Goal: Task Accomplishment & Management: Complete application form

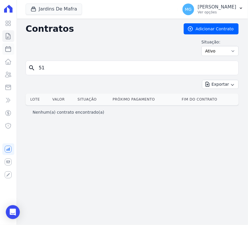
click at [7, 53] on link "Parcelas" at bounding box center [8, 49] width 12 height 12
select select
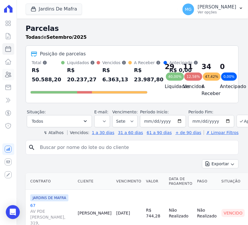
click at [6, 71] on icon at bounding box center [8, 74] width 7 height 7
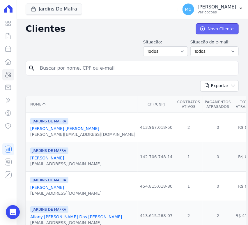
click at [209, 29] on link "Novo Cliente" at bounding box center [217, 28] width 43 height 11
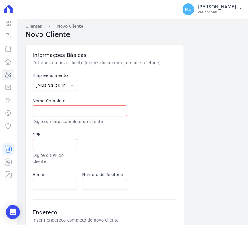
click at [8, 10] on icon at bounding box center [8, 9] width 8 height 8
click at [7, 21] on icon at bounding box center [8, 23] width 7 height 7
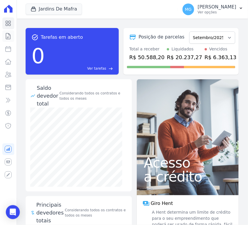
click at [6, 36] on icon at bounding box center [8, 36] width 7 height 7
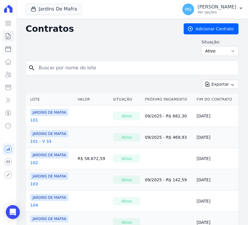
click at [8, 50] on icon at bounding box center [8, 48] width 7 height 7
select select
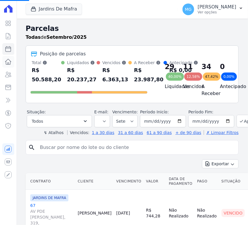
click at [7, 63] on icon at bounding box center [8, 61] width 7 height 7
select select
click at [44, 11] on button "Jardins De Mafra" at bounding box center [54, 8] width 56 height 11
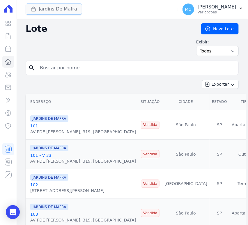
click at [65, 6] on button "Jardins De Mafra" at bounding box center [54, 8] width 56 height 11
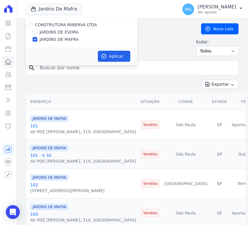
click at [150, 46] on div "Exibir: Todos Disponíveis Vendidas Reservadas Indisponíveis" at bounding box center [132, 47] width 213 height 17
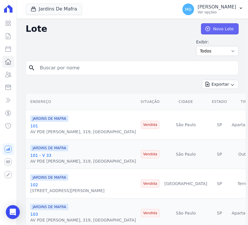
click at [201, 25] on link "Novo Lote" at bounding box center [220, 28] width 38 height 11
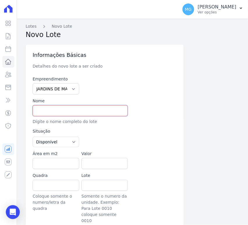
click at [68, 109] on input "text" at bounding box center [80, 110] width 95 height 11
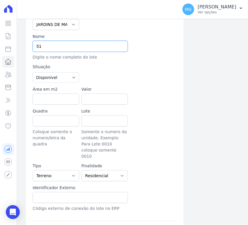
scroll to position [65, 0]
type input "51"
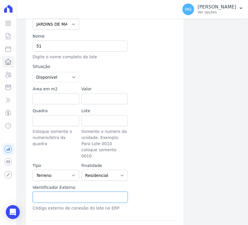
click at [62, 191] on input "text" at bounding box center [80, 196] width 95 height 11
type input "51"
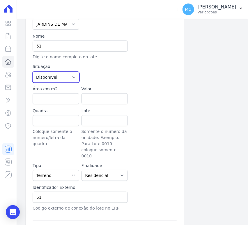
click at [55, 72] on select "Disponível Vendida Reservada Indisponível" at bounding box center [56, 77] width 47 height 10
select select "sold"
click at [33, 72] on select "Disponível Vendida Reservada Indisponível" at bounding box center [56, 77] width 47 height 10
click at [97, 72] on div at bounding box center [128, 72] width 95 height 19
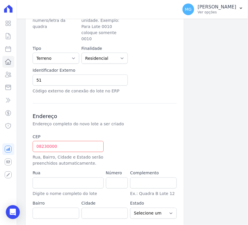
scroll to position [198, 0]
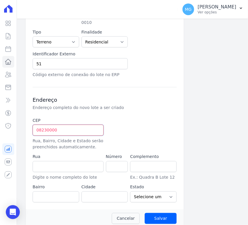
click at [80, 125] on input "08230000" at bounding box center [68, 130] width 71 height 11
type input "08.230-000"
type input "Avenida Padre Gregório Mafra"
type input "Vila Taquari"
type input "São Paulo"
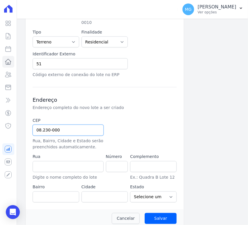
select select "SP"
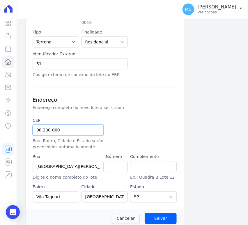
type input "08.230-000"
click at [150, 118] on div "CEP 08.230-000 Rua, Bairro, Cidade e Estado serão preenchidos automaticamente. …" at bounding box center [105, 160] width 144 height 85
click at [117, 161] on input "number" at bounding box center [117, 166] width 22 height 11
type input "136"
click at [173, 128] on div "Informações Básicas Detalhes do novo lote a ser criado Empreendimento JARDINS D…" at bounding box center [105, 28] width 158 height 362
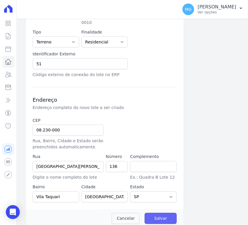
click at [157, 213] on input "Salvar" at bounding box center [161, 218] width 32 height 11
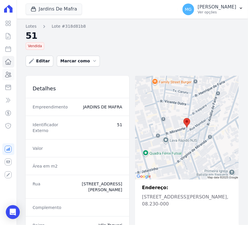
click at [8, 75] on icon at bounding box center [8, 74] width 6 height 5
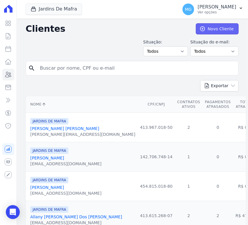
click at [205, 25] on link "Novo Cliente" at bounding box center [217, 28] width 43 height 11
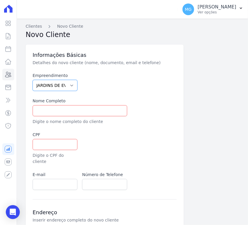
drag, startPoint x: 69, startPoint y: 86, endPoint x: 68, endPoint y: 90, distance: 4.8
click at [69, 86] on select "JARDINS DE EVORA JARDINS DE MAFRA" at bounding box center [55, 85] width 45 height 11
select select "bfe7885e-fa0b-4d28-958c-1934313489b3"
click at [33, 80] on select "JARDINS DE EVORA JARDINS DE MAFRA" at bounding box center [55, 85] width 45 height 11
click at [88, 83] on div at bounding box center [104, 81] width 45 height 18
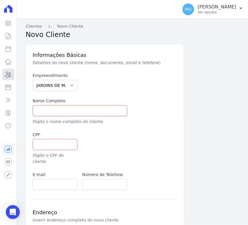
click at [5, 75] on icon at bounding box center [8, 74] width 6 height 5
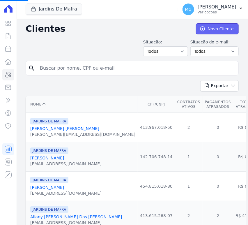
click at [204, 30] on link "Novo Cliente" at bounding box center [217, 28] width 43 height 11
select select "bfe7885e-fa0b-4d28-958c-1934313489b3"
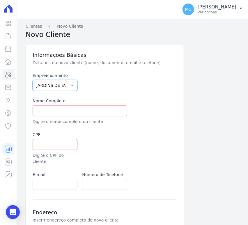
click at [58, 88] on select "JARDINS DE EVORA JARDINS DE MAFRA" at bounding box center [55, 85] width 45 height 11
select select "bfe7885e-fa0b-4d28-958c-1934313489b3"
click at [33, 80] on select "JARDINS DE EVORA JARDINS DE MAFRA" at bounding box center [55, 85] width 45 height 11
click at [62, 110] on input "text" at bounding box center [80, 110] width 95 height 11
click at [55, 111] on input "text" at bounding box center [80, 110] width 95 height 11
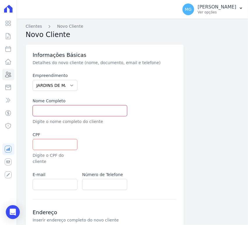
paste input "Laryssa de [PERSON_NAME]"
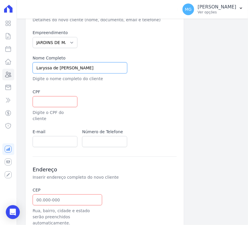
scroll to position [43, 0]
type input "Laryssa de [PERSON_NAME]"
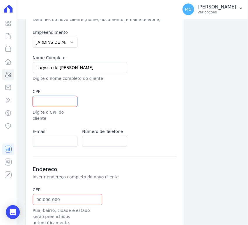
click at [56, 106] on input "text" at bounding box center [55, 101] width 45 height 11
paste input "509814938-07"
type input "509814938-07"
click at [51, 136] on input "email" at bounding box center [55, 141] width 45 height 11
paste input "laryssafgomes28@gmail.com,"
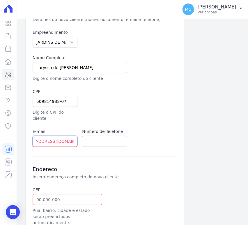
scroll to position [0, 16]
type input "[EMAIL_ADDRESS][DOMAIN_NAME]"
click at [101, 136] on input "text" at bounding box center [104, 141] width 45 height 11
paste input "11 96933-2776"
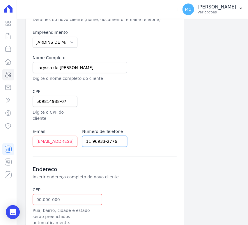
type input "11 96933-2776"
drag, startPoint x: 141, startPoint y: 113, endPoint x: 137, endPoint y: 111, distance: 3.5
click at [139, 111] on div at bounding box center [129, 104] width 95 height 33
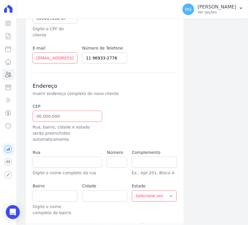
scroll to position [134, 0]
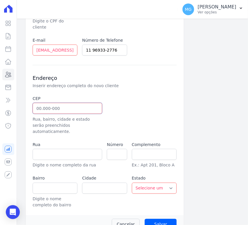
click at [64, 103] on input "text" at bounding box center [68, 108] width 70 height 11
type input "0"
type input "08.245-200"
click at [130, 105] on div at bounding box center [129, 114] width 45 height 39
type input "Rua Trussu"
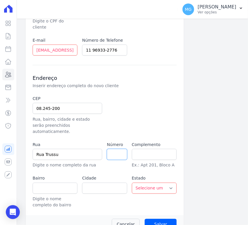
type input "Vila Progresso (Zona Leste)"
type input "São Paulo"
select select "SP"
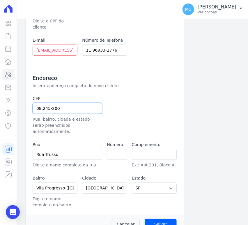
click at [67, 103] on input "08.245-200" at bounding box center [68, 108] width 70 height 11
type input "0"
select select
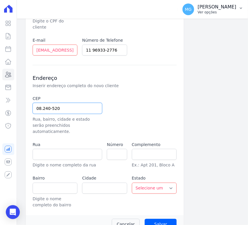
type input "08.240-520"
type input "Rua Cipó de Chumbo"
type input "Vila Progresso (Zona Leste)"
type input "São Paulo"
select select "SP"
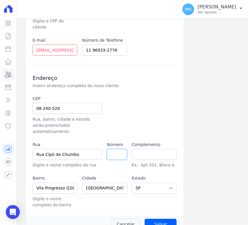
click at [113, 149] on input "number" at bounding box center [117, 154] width 20 height 11
type input "202"
click at [132, 115] on div at bounding box center [129, 114] width 45 height 39
click at [165, 218] on input "Salvar" at bounding box center [161, 223] width 32 height 11
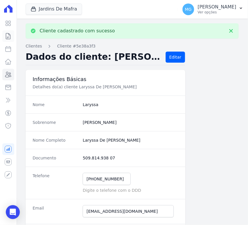
click at [7, 35] on icon at bounding box center [8, 36] width 7 height 7
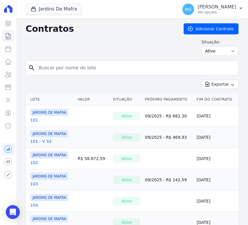
click at [88, 68] on input "search" at bounding box center [135, 68] width 201 height 12
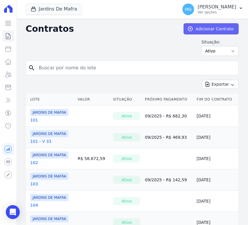
click at [189, 25] on link "Adicionar Contrato" at bounding box center [211, 28] width 55 height 11
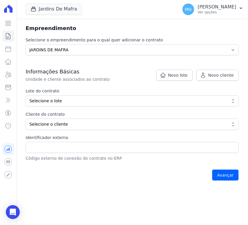
scroll to position [65, 0]
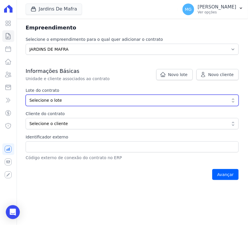
click at [65, 96] on button "Selecione o lote" at bounding box center [132, 100] width 213 height 11
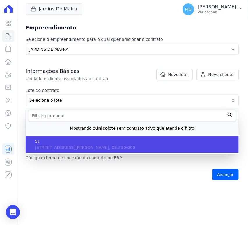
click at [47, 144] on li "51 Avenida Padre Gregório Mafra, 136, Vila Taquari, SP, São Paulo, 08.230-000" at bounding box center [132, 144] width 213 height 17
type input "318d81b8-d225-463c-a96c-7a4689c4129a"
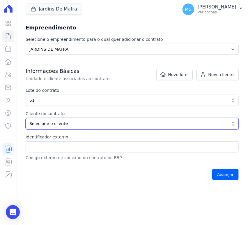
click at [50, 121] on span "Selecione o cliente" at bounding box center [127, 123] width 197 height 6
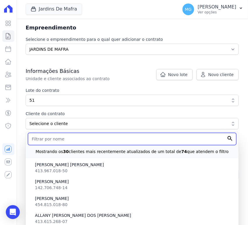
click at [55, 140] on input "text" at bounding box center [132, 139] width 208 height 12
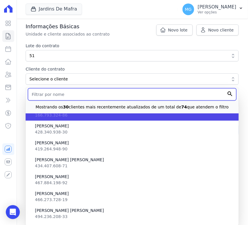
scroll to position [668, 0]
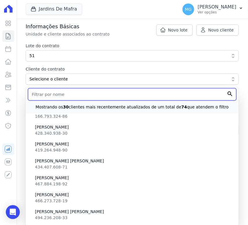
click at [50, 96] on input "text" at bounding box center [132, 94] width 208 height 12
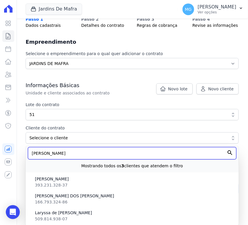
scroll to position [27, 0]
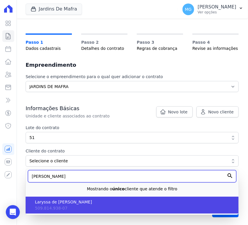
type input "LARY"
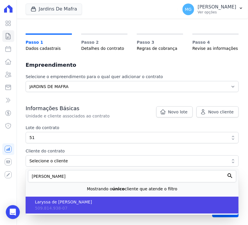
click at [76, 206] on li "Laryssa de Fatima Gomes 509.814.938-07" at bounding box center [132, 204] width 213 height 17
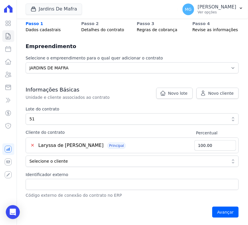
scroll to position [46, 0]
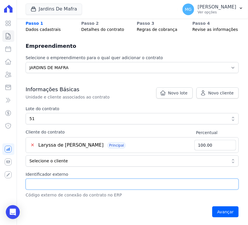
click at [60, 183] on input "Identificador externo" at bounding box center [132, 183] width 213 height 11
type input "51"
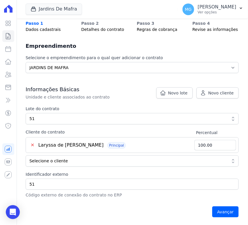
click at [173, 210] on div "Avançar" at bounding box center [132, 211] width 213 height 18
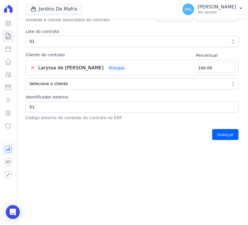
scroll to position [128, 0]
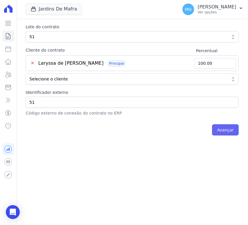
drag, startPoint x: 225, startPoint y: 129, endPoint x: 230, endPoint y: 124, distance: 7.3
click at [226, 129] on input "Avançar" at bounding box center [225, 129] width 26 height 11
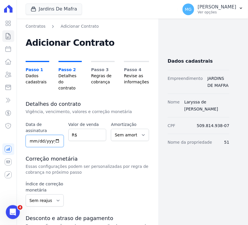
click at [33, 135] on input "date" at bounding box center [45, 141] width 38 height 12
type input "2025-09-01"
click at [90, 129] on input "number" at bounding box center [87, 135] width 38 height 12
click at [83, 129] on input "number" at bounding box center [87, 135] width 38 height 12
type input "52550"
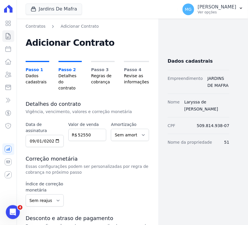
click at [102, 100] on h3 "Detalhes do contrato" at bounding box center [87, 103] width 123 height 7
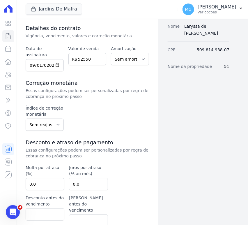
scroll to position [86, 0]
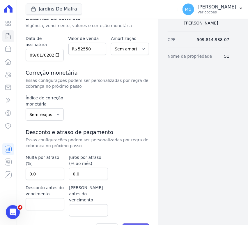
click at [138, 223] on input "Avançar" at bounding box center [135, 228] width 26 height 11
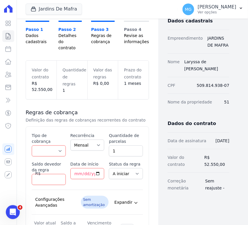
scroll to position [43, 0]
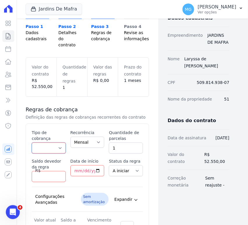
click at [54, 142] on select "Parcela Normal Entrada Sinal Intercalada Chaves Pré-chaves Pós-chaves Impostos …" at bounding box center [49, 147] width 34 height 11
click at [110, 97] on div "Regras de cobrança Definição das regras de cobranças recorrentes do contrato Es…" at bounding box center [87, 185] width 123 height 177
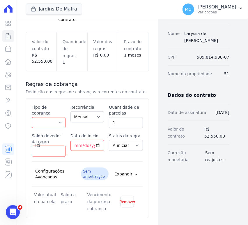
scroll to position [86, 0]
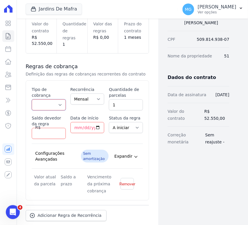
click at [58, 99] on select "Parcela Normal Entrada Sinal Intercalada Chaves Pré-chaves Pós-chaves Impostos …" at bounding box center [49, 104] width 34 height 11
select select "standard"
click at [32, 99] on select "Parcela Normal Entrada Sinal Intercalada Chaves Pré-chaves Pós-chaves Impostos …" at bounding box center [49, 104] width 34 height 11
click at [40, 128] on input "Saldo devedor da regra" at bounding box center [49, 133] width 34 height 11
paste input "43.9104"
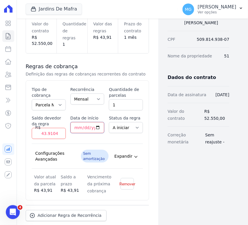
click at [75, 122] on input "Data de início" at bounding box center [87, 127] width 34 height 11
click at [45, 128] on input "43.9104" at bounding box center [49, 133] width 34 height 11
type input "43910.4"
click at [74, 122] on input "Data de início" at bounding box center [87, 127] width 34 height 11
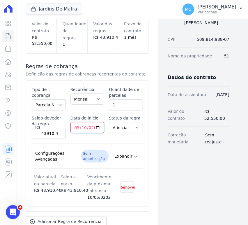
type input "2026-05-10"
click at [115, 122] on select "A iniciar Em aberto" at bounding box center [126, 127] width 34 height 11
click at [114, 99] on input "1" at bounding box center [126, 104] width 34 height 11
type input "60"
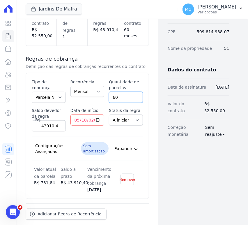
scroll to position [117, 0]
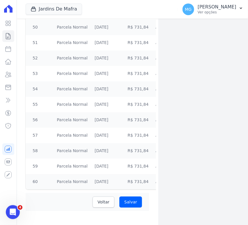
scroll to position [880, 0]
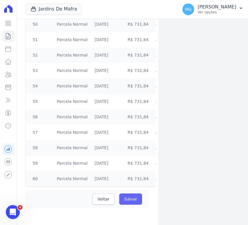
click at [130, 196] on input "Salvar" at bounding box center [130, 198] width 23 height 11
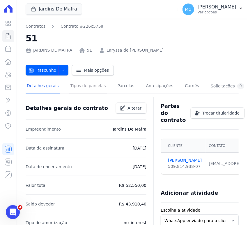
click at [86, 86] on link "Tipos de parcelas" at bounding box center [88, 86] width 38 height 15
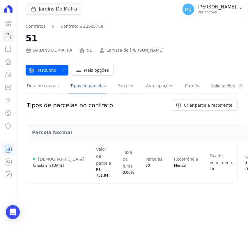
click at [121, 89] on link "Parcelas" at bounding box center [125, 86] width 19 height 15
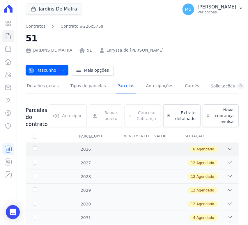
click at [100, 148] on div "8 Agendado" at bounding box center [142, 149] width 181 height 6
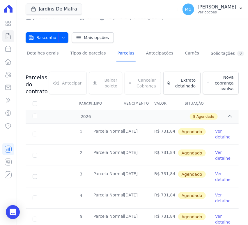
scroll to position [43, 0]
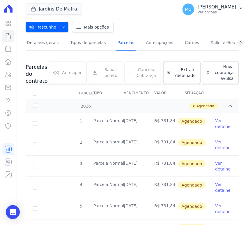
click at [216, 124] on link "Ver detalhe" at bounding box center [223, 124] width 17 height 12
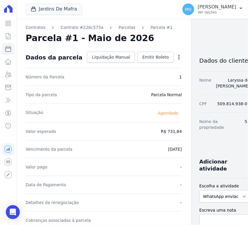
click at [176, 56] on icon "button" at bounding box center [179, 57] width 6 height 6
click at [128, 67] on link "Alterar" at bounding box center [153, 65] width 51 height 10
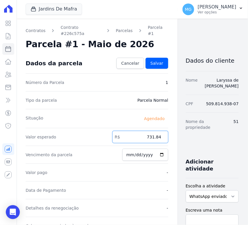
click at [153, 131] on input "731.84" at bounding box center [140, 137] width 56 height 12
type input "681.83"
click at [156, 60] on span "Salvar" at bounding box center [156, 63] width 13 height 6
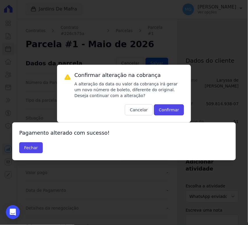
drag, startPoint x: 175, startPoint y: 108, endPoint x: 163, endPoint y: 110, distance: 11.8
click at [174, 108] on button "Confirmar" at bounding box center [169, 109] width 30 height 11
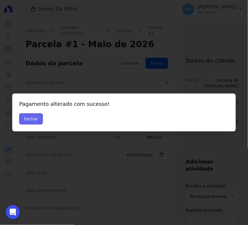
click at [23, 118] on button "Fechar" at bounding box center [31, 118] width 24 height 11
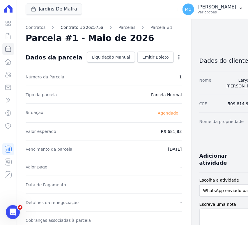
click at [71, 28] on link "Contrato #226c575a" at bounding box center [82, 27] width 43 height 6
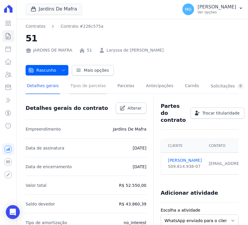
click at [94, 86] on link "Tipos de parcelas" at bounding box center [88, 86] width 38 height 15
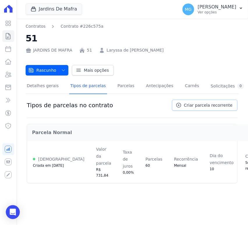
click at [191, 107] on span "Criar parcela recorrente" at bounding box center [208, 105] width 49 height 6
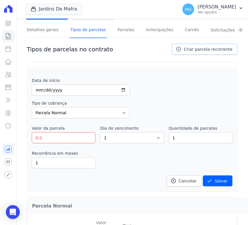
scroll to position [65, 0]
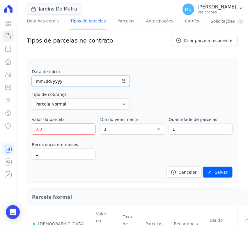
click at [38, 79] on input "date" at bounding box center [81, 81] width 98 height 11
click at [46, 82] on input "date" at bounding box center [81, 81] width 98 height 11
click at [38, 79] on input "date" at bounding box center [81, 81] width 98 height 11
type input "2026-12-20"
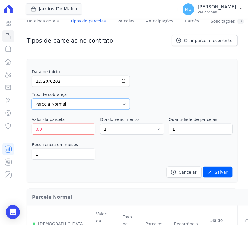
click at [58, 99] on select "Parcela Normal Entrada Sinal Intercalada Chaves Pré-chaves Pós-chaves Impostos …" at bounding box center [81, 103] width 98 height 11
select select "interleaved"
click at [32, 98] on select "Parcela Normal Entrada Sinal Intercalada Chaves Pré-chaves Pós-chaves Impostos …" at bounding box center [81, 103] width 98 height 11
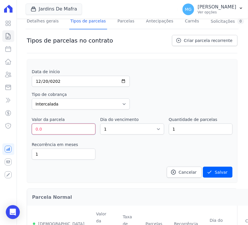
click at [50, 127] on input "0.0" at bounding box center [64, 128] width 64 height 11
drag, startPoint x: 50, startPoint y: 127, endPoint x: 16, endPoint y: 124, distance: 33.9
click at [16, 124] on div "Visão Geral Contratos Parcelas Lotes Clientes Minha Carteira Transferências Cré…" at bounding box center [124, 112] width 248 height 225
type input "3228.70"
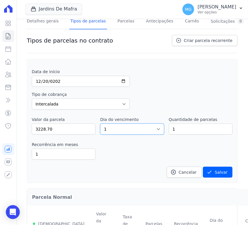
click at [116, 127] on select "1 2 3 4 5 6 7 8 9 10 11 12 13 14 15 16 17 18 19 20 21 22 23 24 25 26 27 28 29 3…" at bounding box center [132, 128] width 64 height 11
select select "20"
click at [100, 123] on select "1 2 3 4 5 6 7 8 9 10 11 12 13 14 15 16 17 18 19 20 21 22 23 24 25 26 27 28 29 3…" at bounding box center [132, 128] width 64 height 11
click at [177, 127] on input "1" at bounding box center [201, 128] width 64 height 11
type input "4"
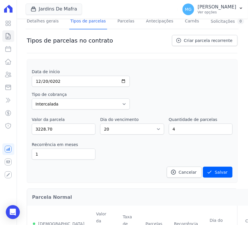
click at [112, 147] on div "Recorrência em meses 1 in_advance" at bounding box center [132, 150] width 201 height 18
click at [48, 153] on input "1" at bounding box center [64, 153] width 64 height 11
type input "12"
click at [157, 159] on div "Data de início 2026-12-20 Tipo de cobrança Parcela Normal Entrada Sinal Interca…" at bounding box center [132, 123] width 201 height 109
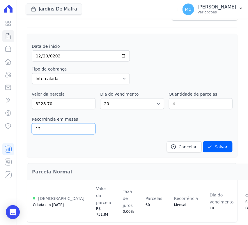
scroll to position [101, 0]
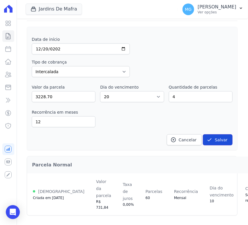
click at [220, 137] on button "Salvar" at bounding box center [218, 139] width 30 height 11
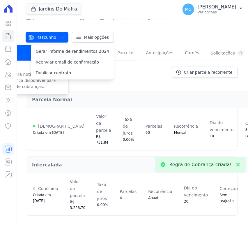
click at [120, 49] on link "Parcelas" at bounding box center [125, 53] width 19 height 15
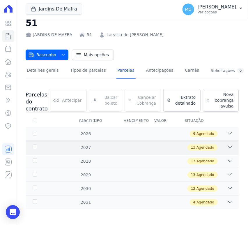
scroll to position [16, 0]
click at [91, 173] on div "13 Agendado" at bounding box center [142, 174] width 181 height 6
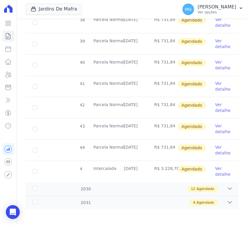
scroll to position [291, 0]
click at [100, 188] on div "12 Agendado" at bounding box center [142, 188] width 181 height 6
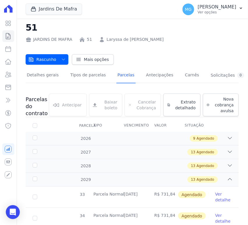
scroll to position [0, 0]
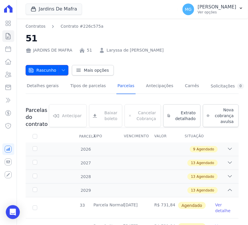
click at [62, 70] on icon "button" at bounding box center [63, 70] width 5 height 5
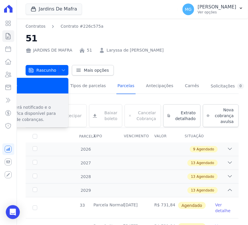
click at [42, 112] on p "Cliente será notificado e o contrato fica disponível para emissão de cobranças." at bounding box center [30, 113] width 66 height 18
